Goal: Task Accomplishment & Management: Manage account settings

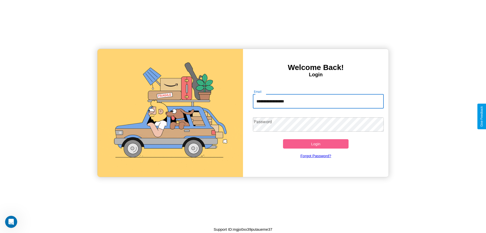
type input "**********"
click at [316, 144] on button "Login" at bounding box center [316, 143] width 66 height 9
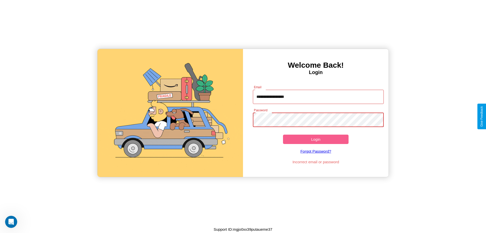
click at [316, 139] on button "Login" at bounding box center [316, 139] width 66 height 9
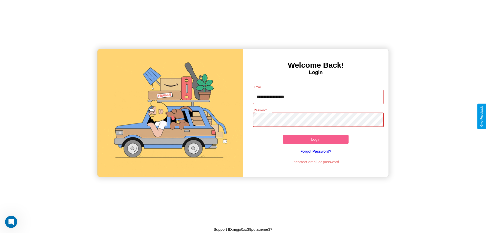
click at [316, 139] on button "Login" at bounding box center [316, 139] width 66 height 9
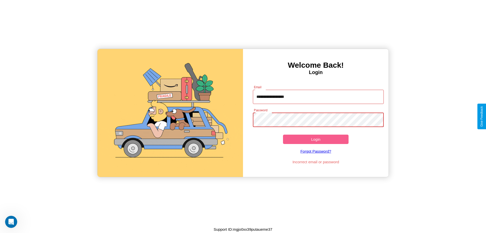
click at [316, 139] on button "Login" at bounding box center [316, 139] width 66 height 9
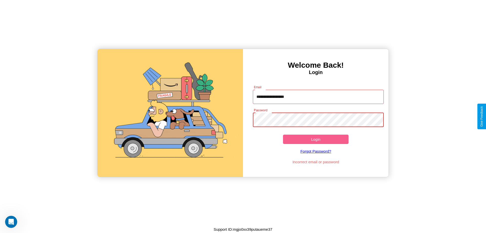
click at [316, 139] on button "Login" at bounding box center [316, 139] width 66 height 9
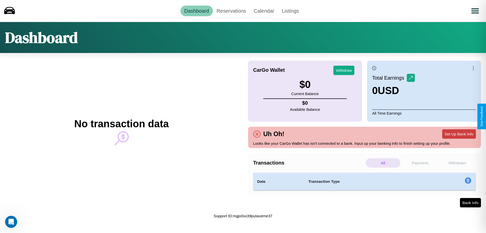
click at [459, 134] on button "Set Up Bank Info" at bounding box center [460, 133] width 34 height 9
